Goal: Find specific page/section: Find specific page/section

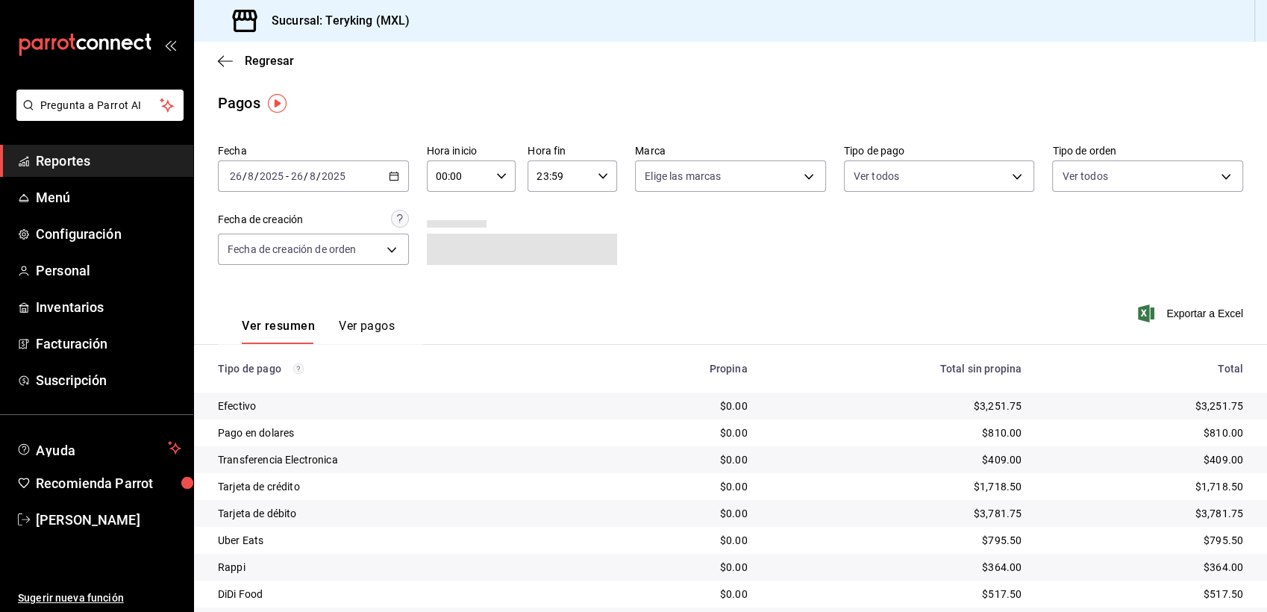
click at [66, 164] on span "Reportes" at bounding box center [109, 161] width 146 height 20
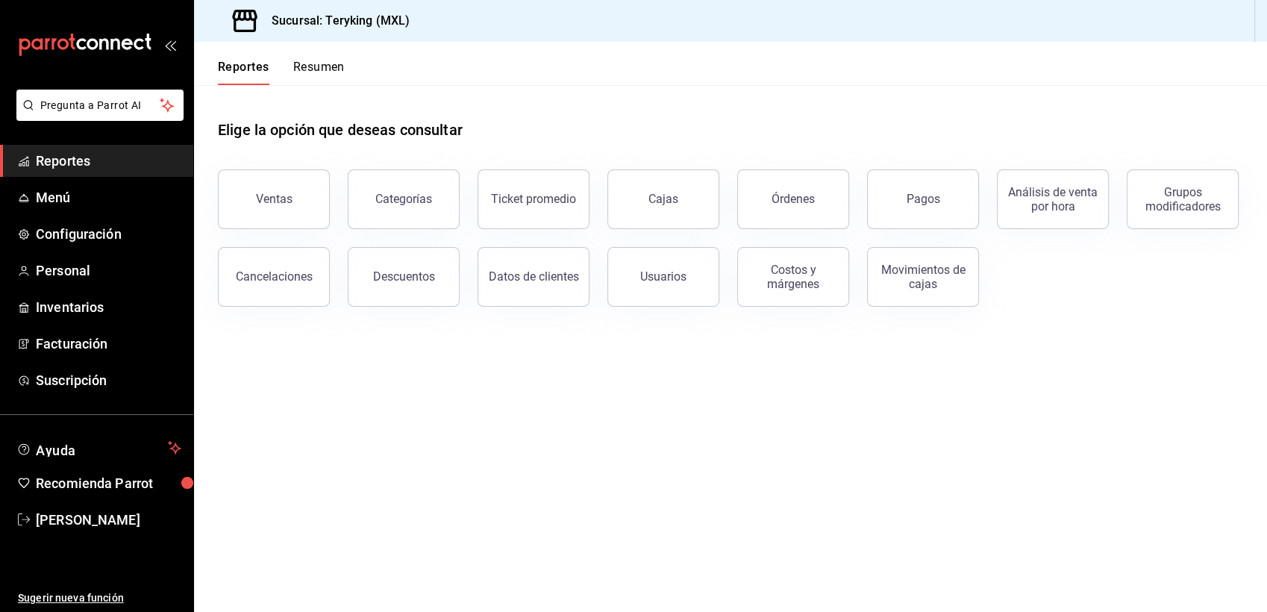
click at [74, 158] on span "Reportes" at bounding box center [109, 161] width 146 height 20
click at [934, 176] on button "Pagos" at bounding box center [923, 199] width 112 height 60
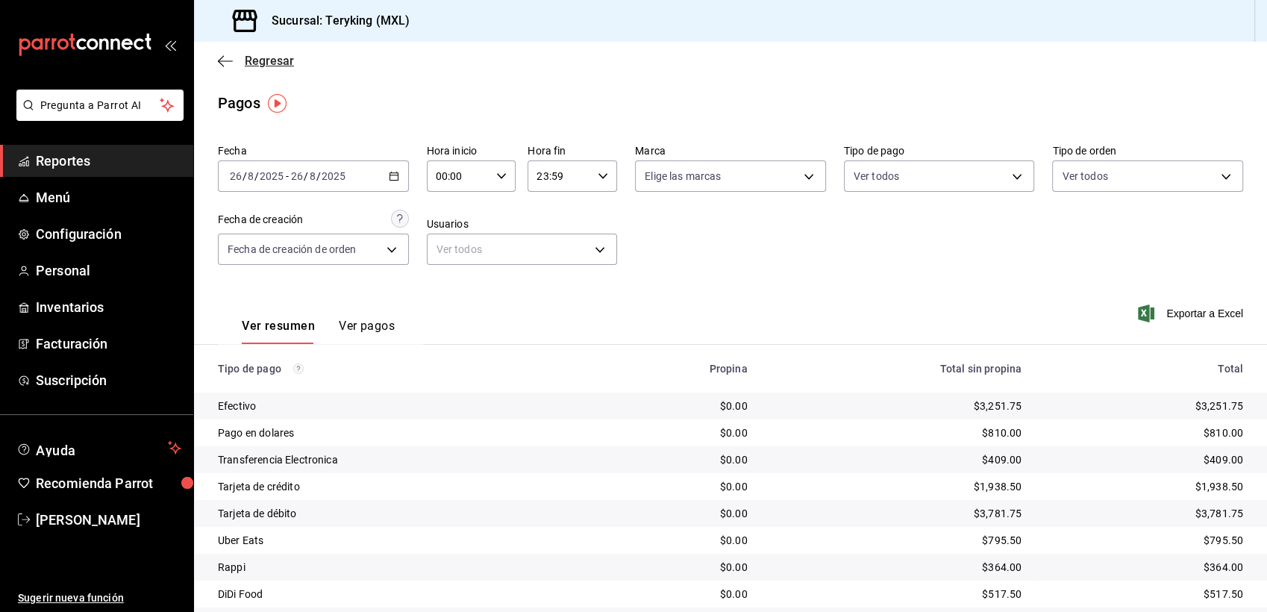
click at [267, 60] on span "Regresar" at bounding box center [269, 61] width 49 height 14
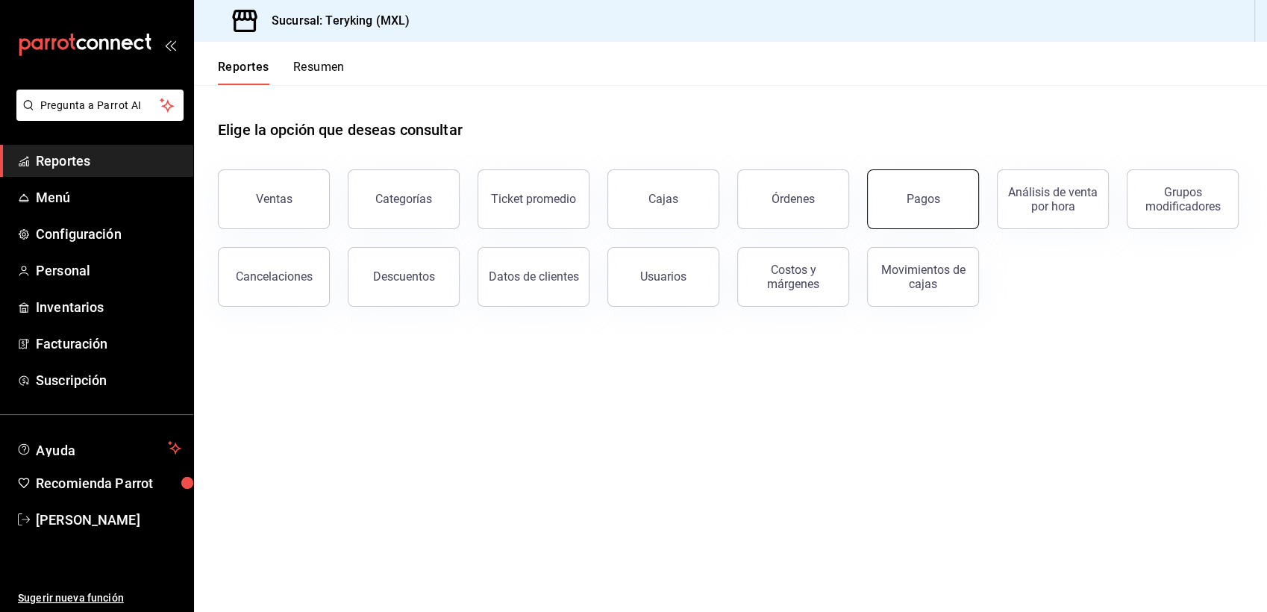
click at [907, 206] on button "Pagos" at bounding box center [923, 199] width 112 height 60
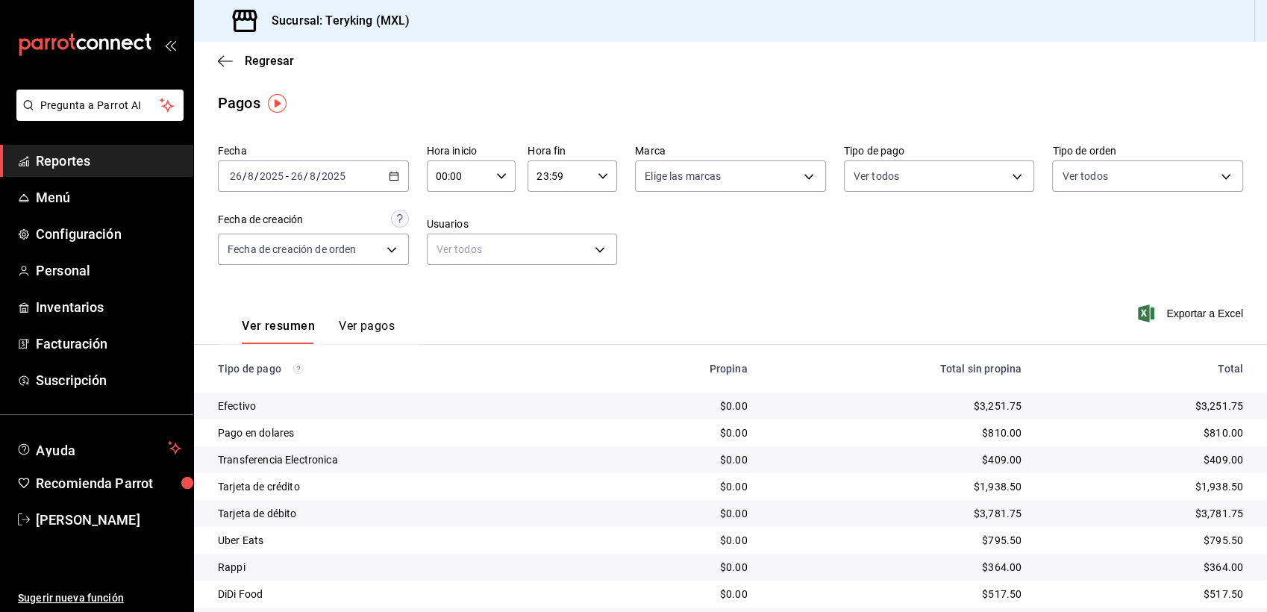
click at [72, 163] on span "Reportes" at bounding box center [109, 161] width 146 height 20
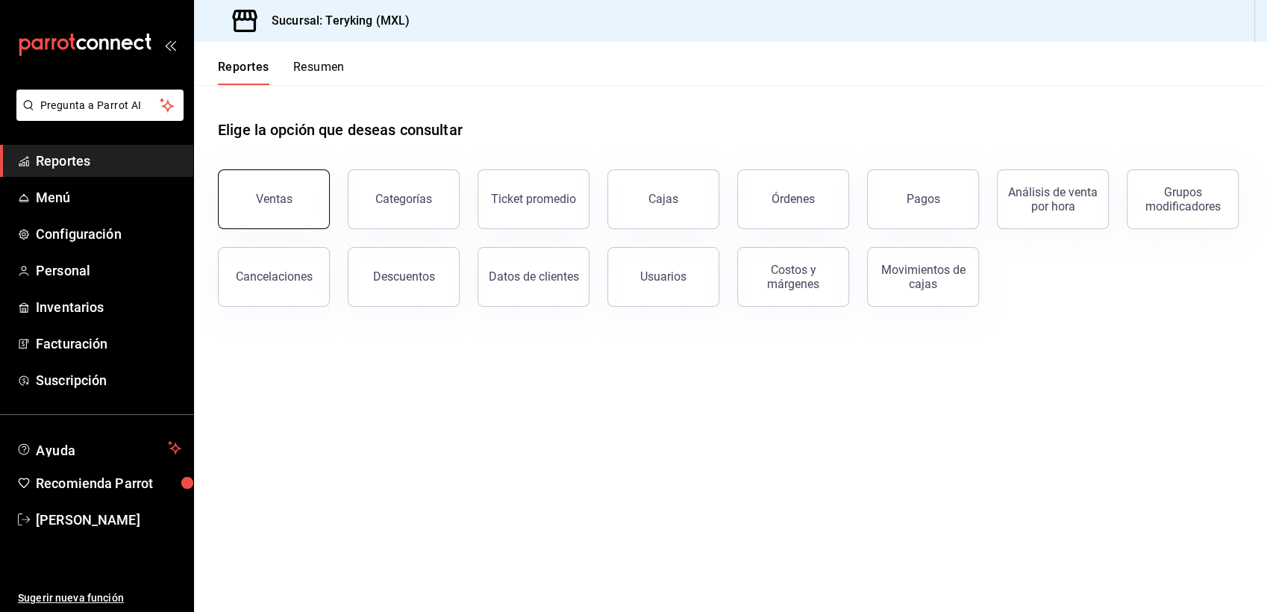
click at [263, 193] on div "Ventas" at bounding box center [274, 199] width 37 height 14
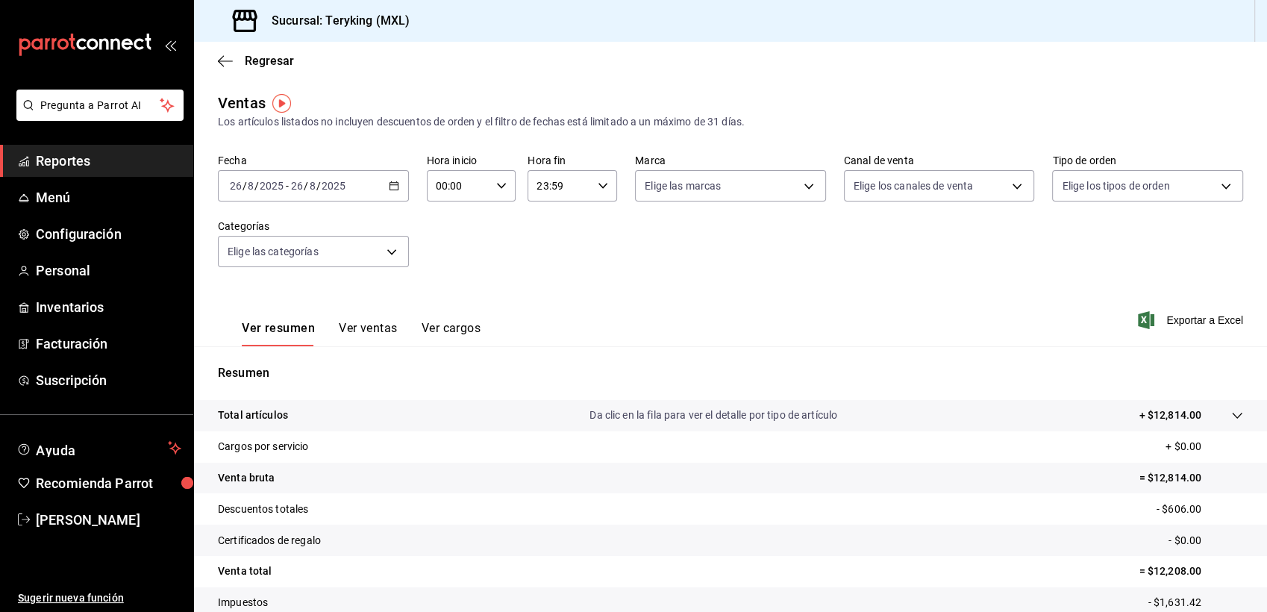
click at [390, 183] on \(Stroke\) "button" at bounding box center [394, 186] width 9 height 8
click at [263, 261] on span "Ayer" at bounding box center [289, 265] width 116 height 16
click at [122, 160] on span "Reportes" at bounding box center [109, 161] width 146 height 20
